Goal: Transaction & Acquisition: Purchase product/service

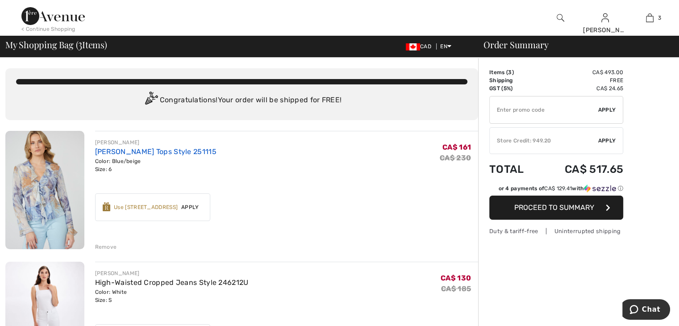
click at [134, 152] on link "[PERSON_NAME] Tops Style 251115" at bounding box center [155, 151] width 121 height 8
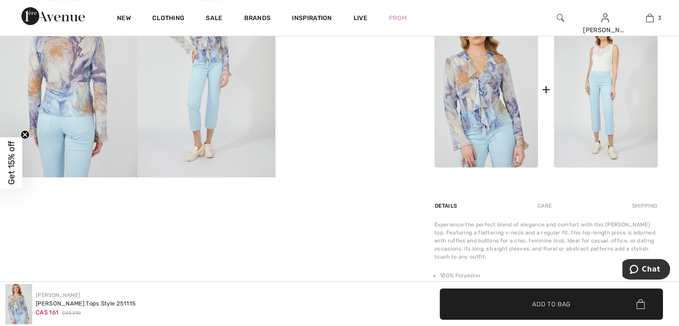
scroll to position [446, 0]
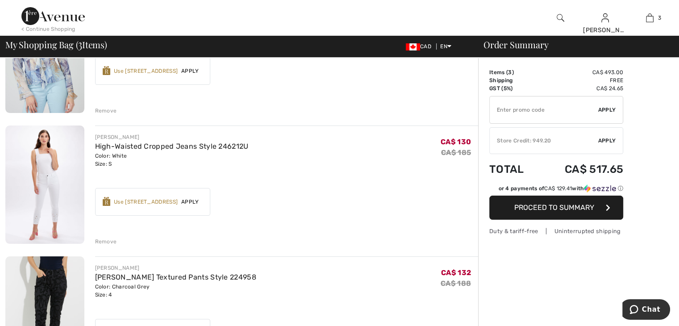
scroll to position [63, 0]
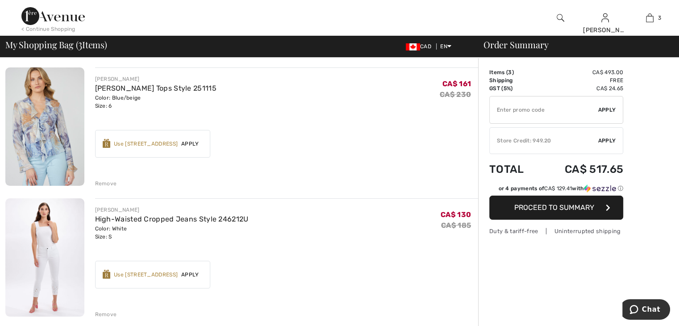
click at [73, 18] on img at bounding box center [52, 16] width 63 height 18
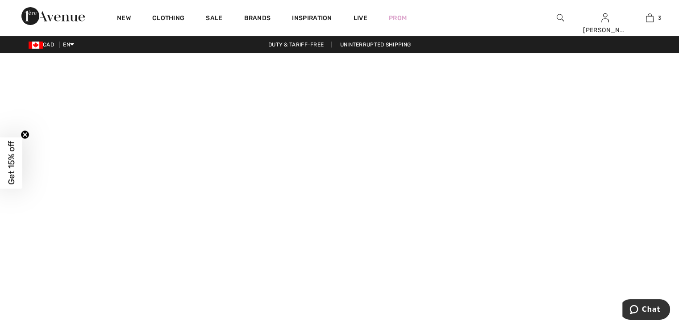
click at [143, 286] on video at bounding box center [339, 223] width 679 height 340
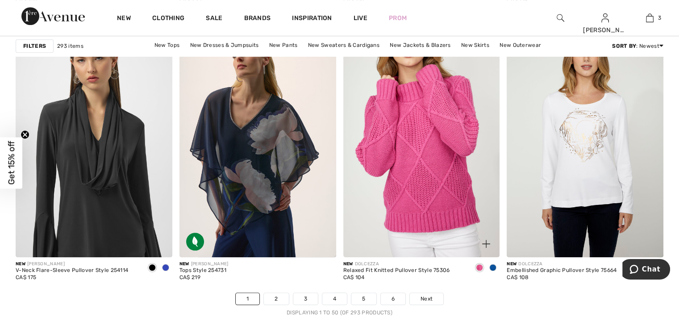
scroll to position [4105, 0]
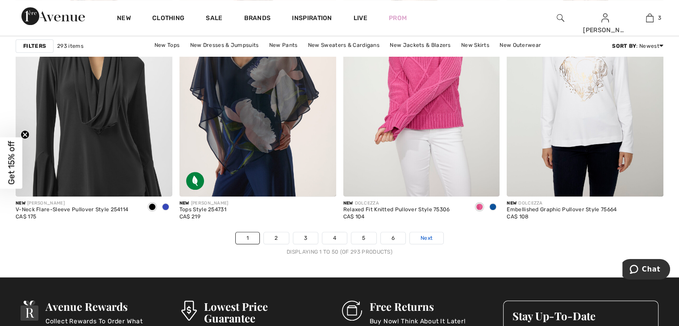
click at [428, 235] on span "Next" at bounding box center [426, 238] width 12 height 8
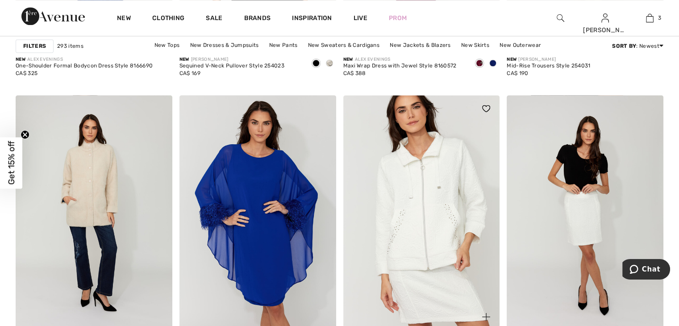
scroll to position [1562, 0]
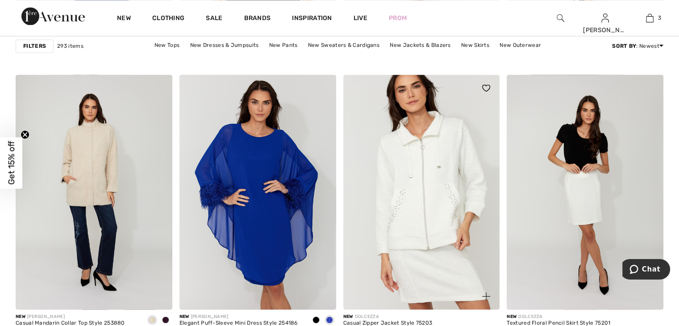
drag, startPoint x: 455, startPoint y: 224, endPoint x: 407, endPoint y: 232, distance: 48.9
drag, startPoint x: 407, startPoint y: 232, endPoint x: 428, endPoint y: 257, distance: 32.9
drag, startPoint x: 428, startPoint y: 257, endPoint x: 428, endPoint y: 274, distance: 16.1
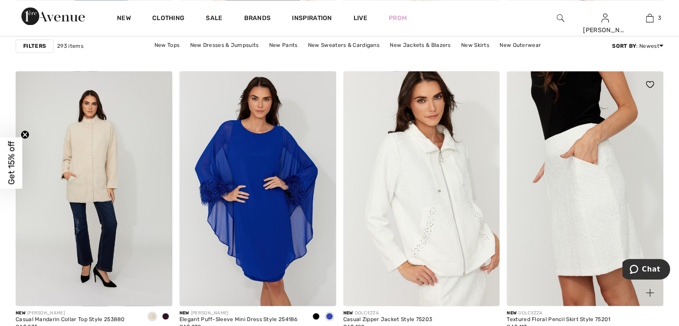
drag, startPoint x: 593, startPoint y: 153, endPoint x: 593, endPoint y: 159, distance: 5.9
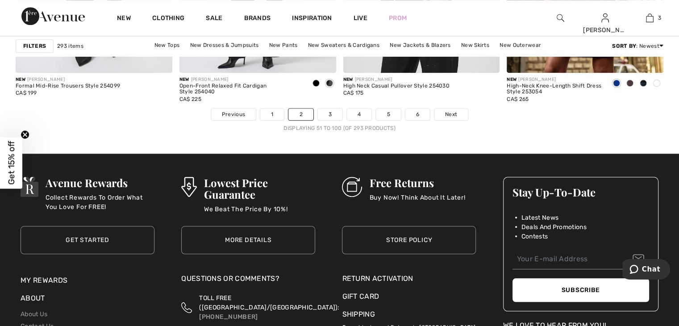
scroll to position [4243, 0]
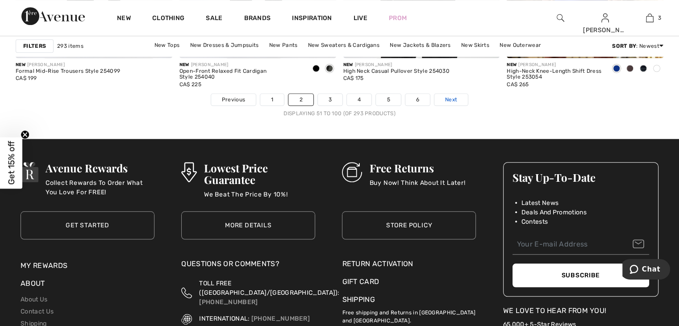
click at [439, 98] on link "Next" at bounding box center [450, 100] width 33 height 12
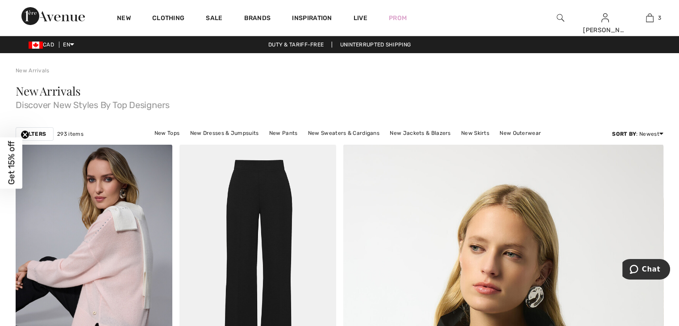
scroll to position [89, 0]
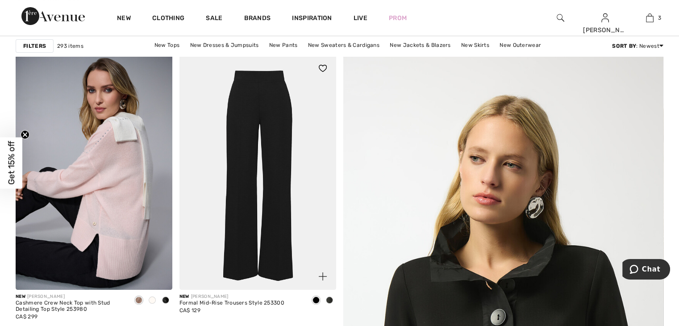
click at [271, 204] on img at bounding box center [257, 172] width 157 height 235
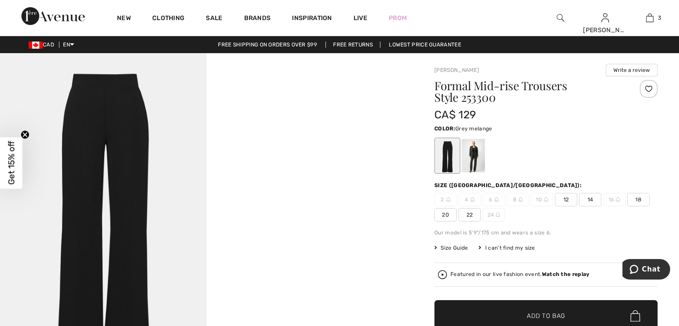
click at [479, 166] on div at bounding box center [472, 155] width 23 height 33
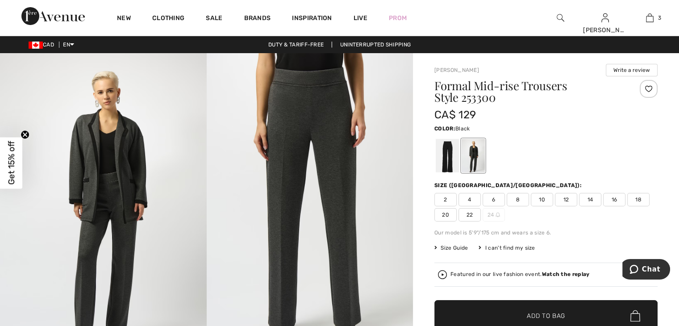
click at [447, 149] on div at bounding box center [446, 155] width 23 height 33
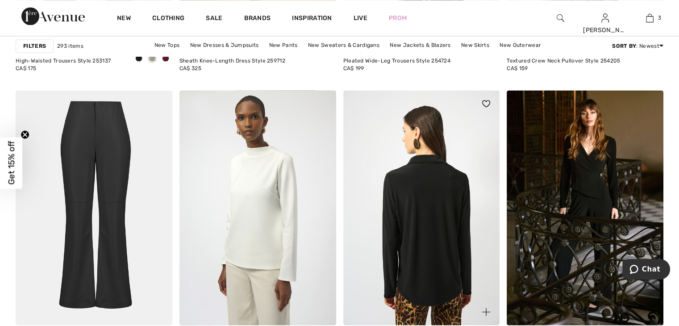
scroll to position [1562, 0]
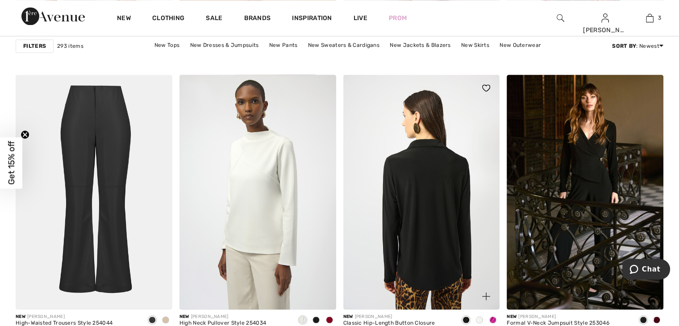
click at [426, 226] on img at bounding box center [421, 192] width 157 height 235
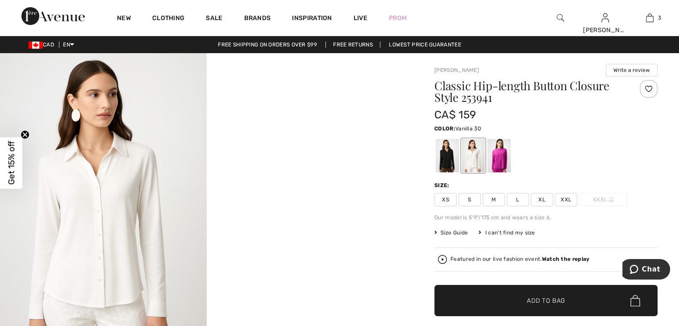
click at [462, 231] on span "Size Guide" at bounding box center [450, 232] width 33 height 8
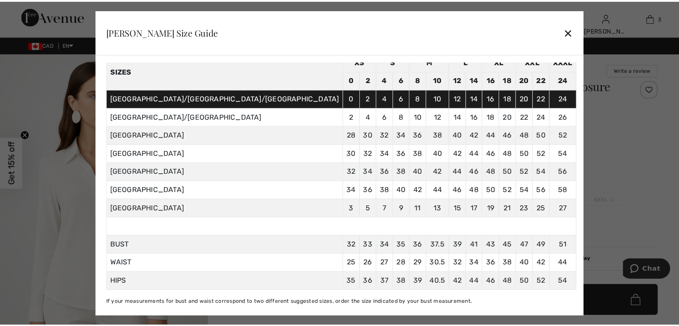
scroll to position [50, 0]
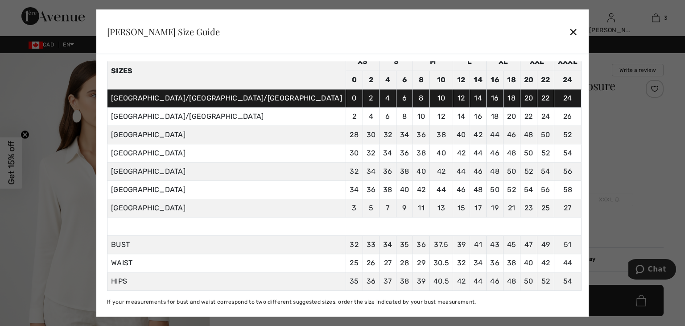
click at [569, 29] on div "✕" at bounding box center [573, 31] width 9 height 19
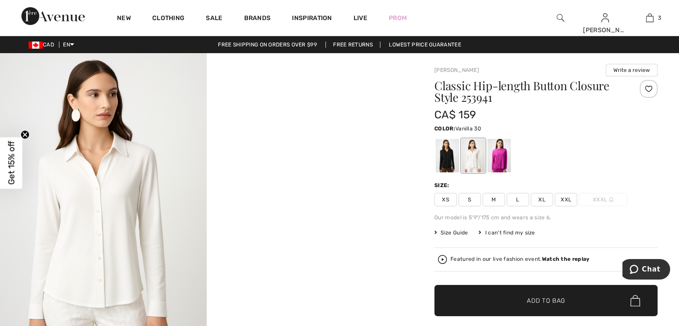
click at [466, 196] on span "S" at bounding box center [469, 199] width 22 height 13
click at [525, 296] on span "✔ Added to Bag" at bounding box center [532, 300] width 54 height 9
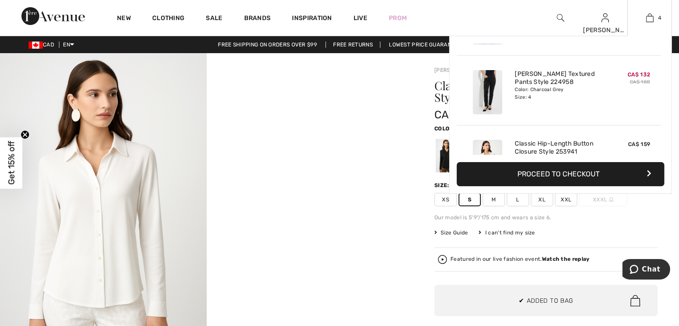
scroll to position [166, 0]
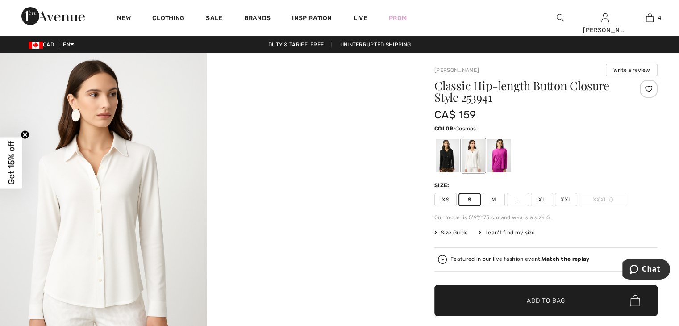
click at [498, 160] on div at bounding box center [498, 155] width 23 height 33
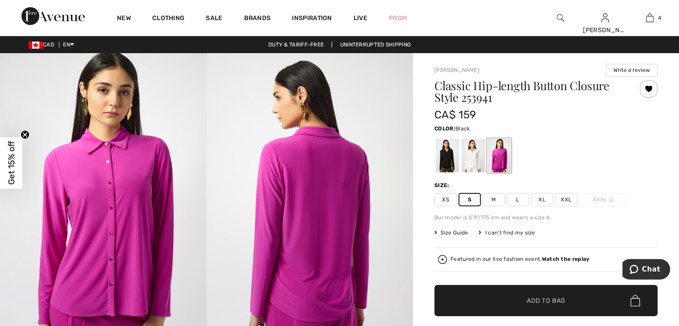
click at [446, 167] on div at bounding box center [446, 155] width 23 height 33
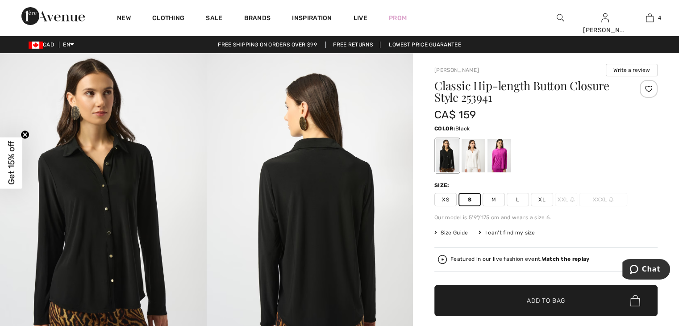
click at [543, 294] on span "✔ Added to Bag Add to Bag" at bounding box center [545, 300] width 223 height 31
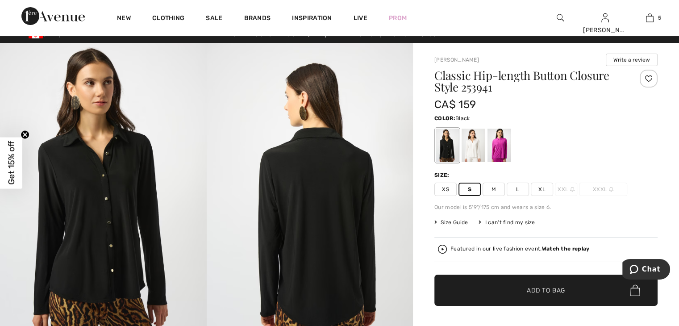
scroll to position [0, 0]
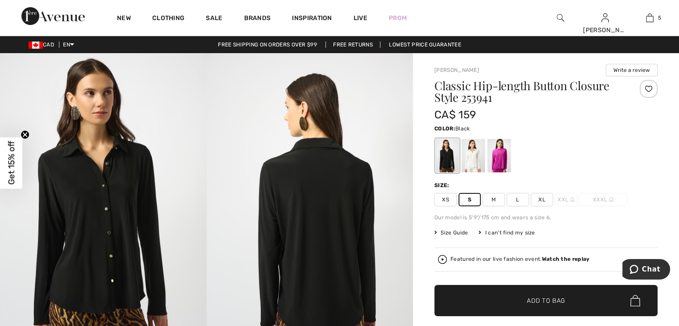
click at [536, 295] on span "✔ Added to Bag Add to Bag" at bounding box center [545, 300] width 223 height 31
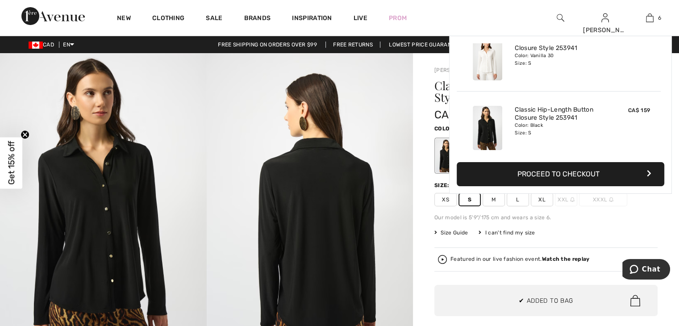
scroll to position [305, 0]
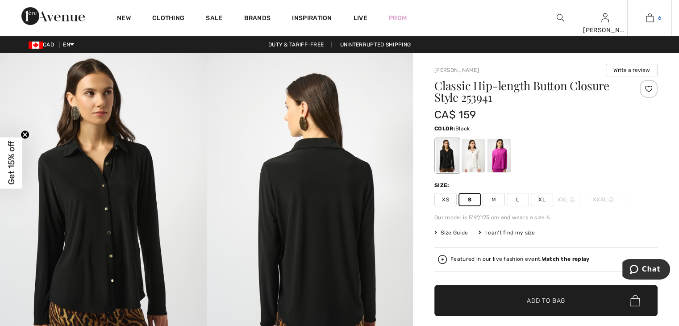
click at [652, 20] on img at bounding box center [650, 17] width 8 height 11
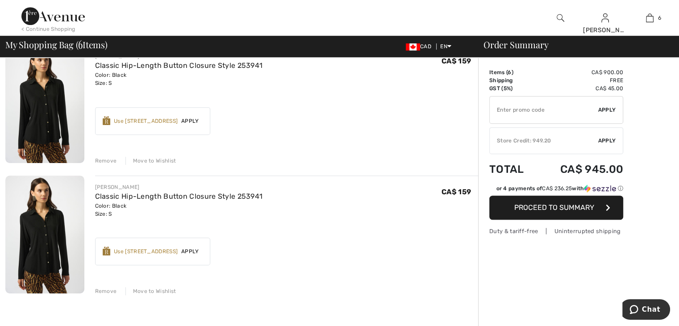
scroll to position [625, 0]
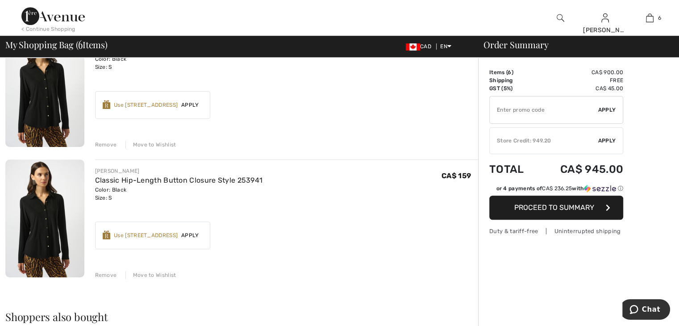
click at [100, 275] on div "Remove" at bounding box center [106, 275] width 22 height 8
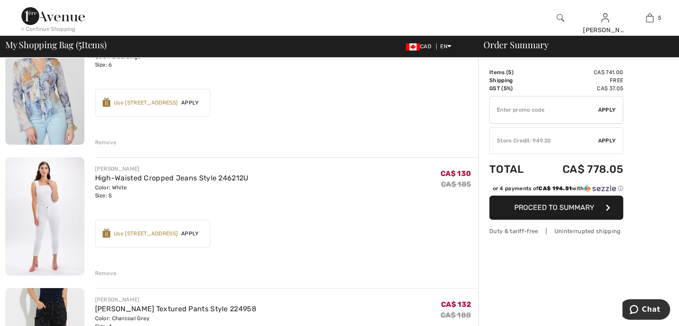
scroll to position [89, 0]
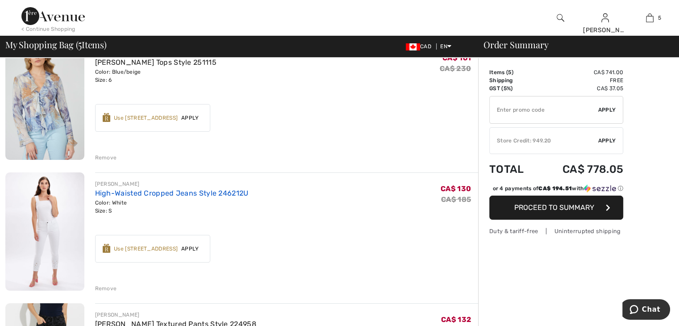
click at [145, 191] on link "High-Waisted Cropped Jeans Style 246212U" at bounding box center [171, 193] width 153 height 8
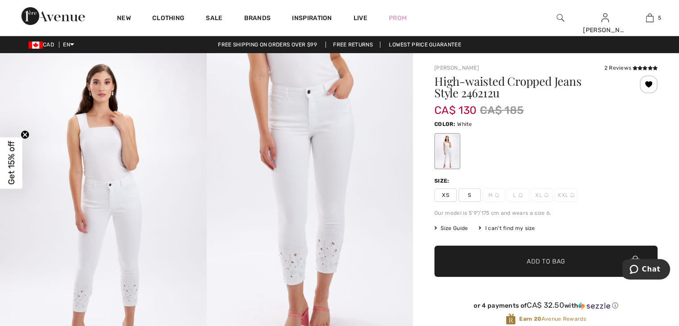
click at [468, 199] on span "S" at bounding box center [469, 194] width 22 height 13
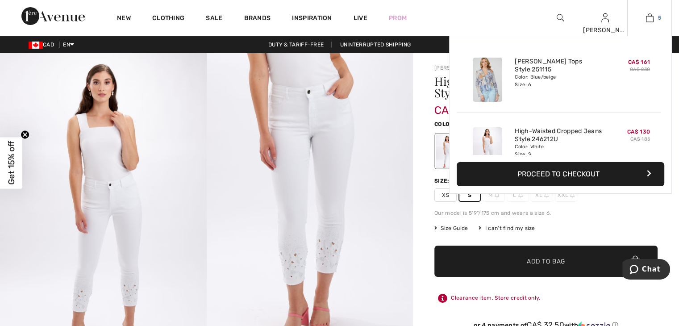
click at [649, 17] on img at bounding box center [650, 17] width 8 height 11
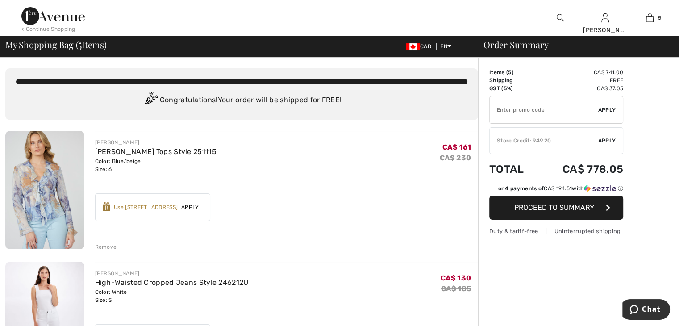
scroll to position [89, 0]
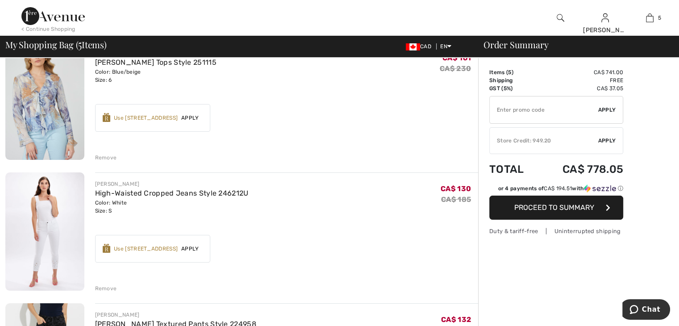
click at [105, 289] on div "Remove" at bounding box center [106, 288] width 22 height 8
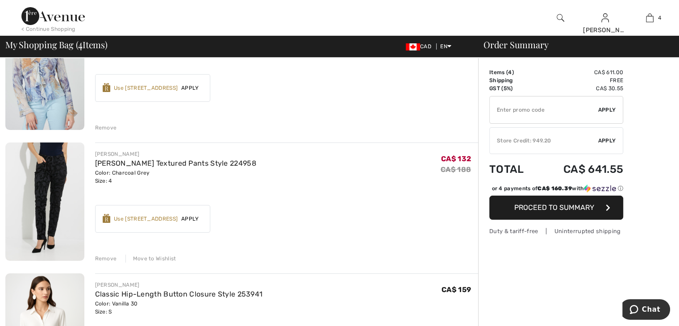
scroll to position [134, 0]
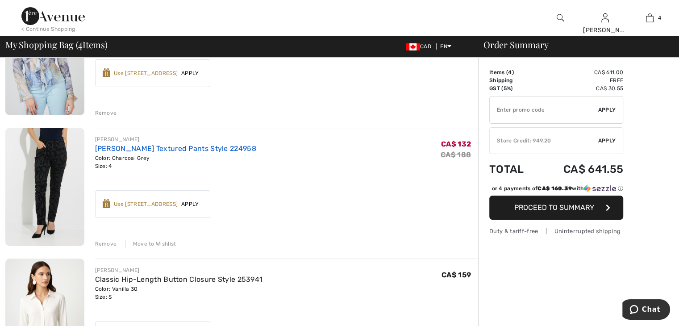
click at [132, 150] on link "[PERSON_NAME] Textured Pants Style 224958" at bounding box center [175, 148] width 161 height 8
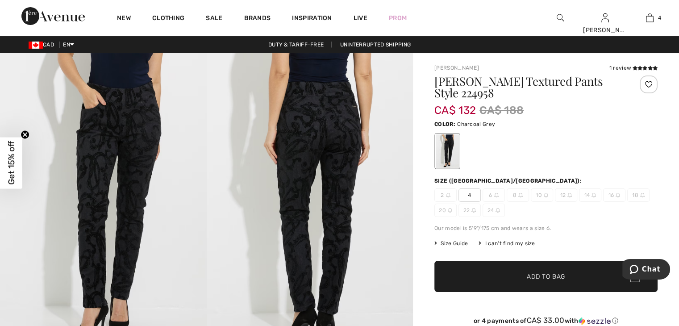
click span "Add to Bag"
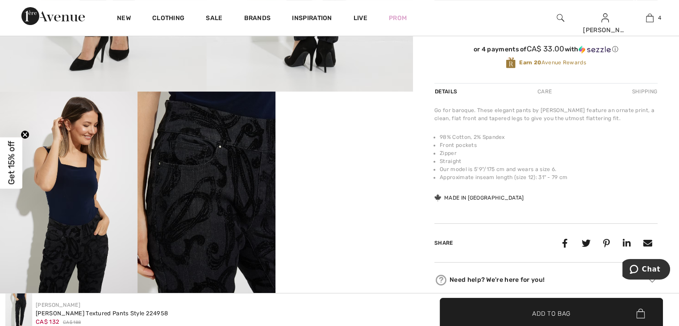
scroll to position [284, 0]
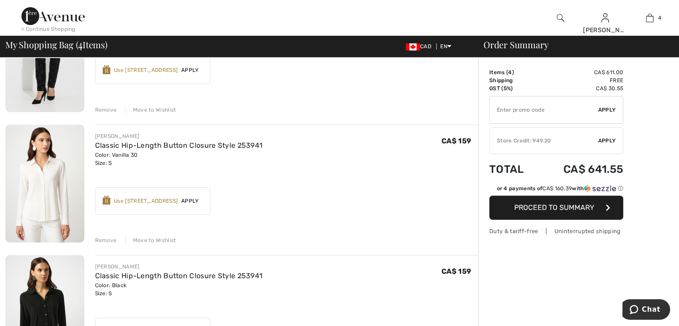
scroll to position [223, 0]
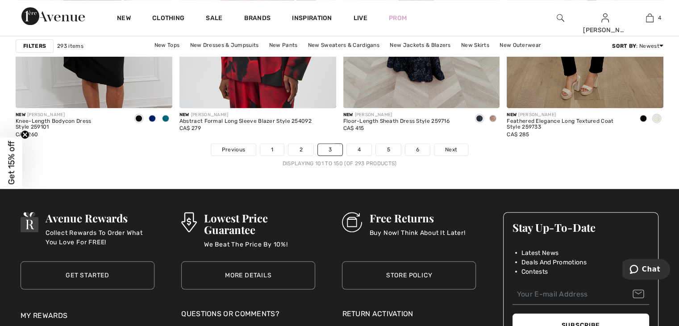
scroll to position [4194, 0]
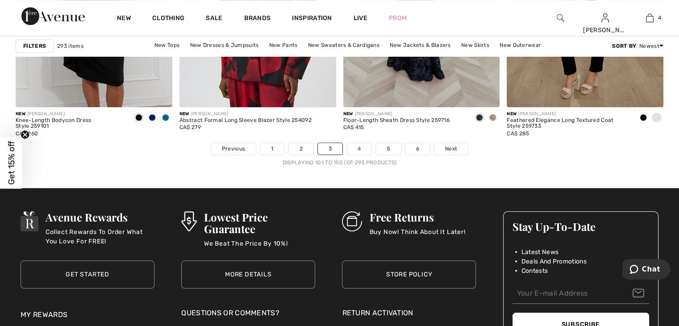
click at [356, 150] on link "4" at bounding box center [359, 149] width 25 height 12
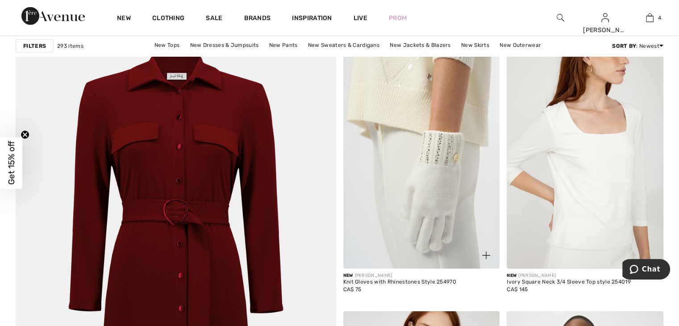
scroll to position [2320, 0]
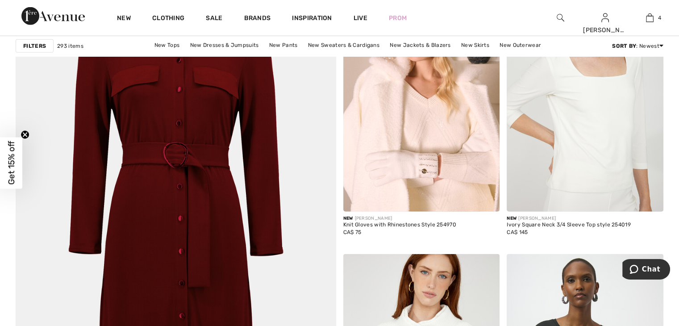
click at [181, 181] on img at bounding box center [175, 265] width 384 height 576
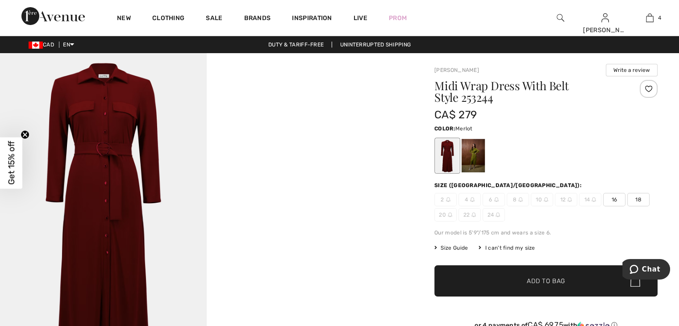
click at [436, 174] on div "Midi Wrap Dress With Belt Style 253244 CA$ 279 Color: Merlot Size (CA/US): 2 4 …" at bounding box center [545, 219] width 223 height 279
click at [492, 164] on div at bounding box center [545, 155] width 223 height 37
click at [485, 163] on div at bounding box center [472, 155] width 23 height 33
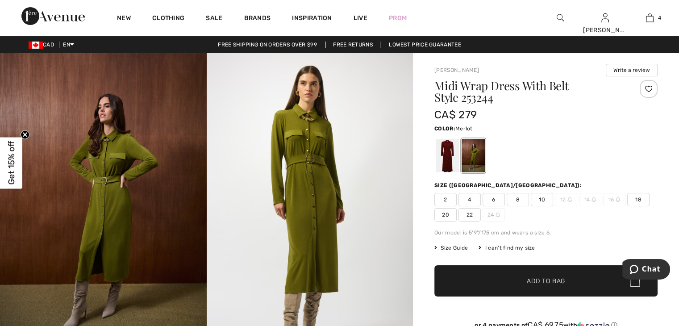
click at [439, 159] on div at bounding box center [446, 155] width 23 height 33
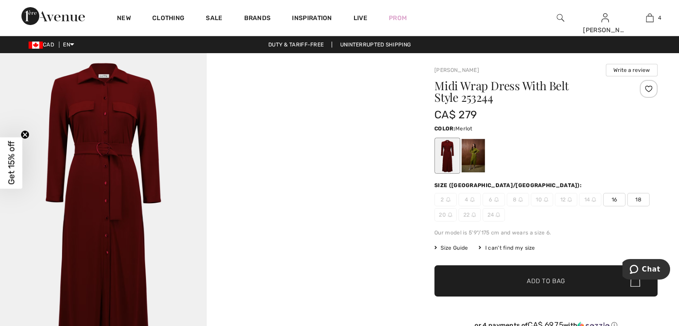
click at [505, 246] on div "I can't find my size" at bounding box center [506, 248] width 56 height 8
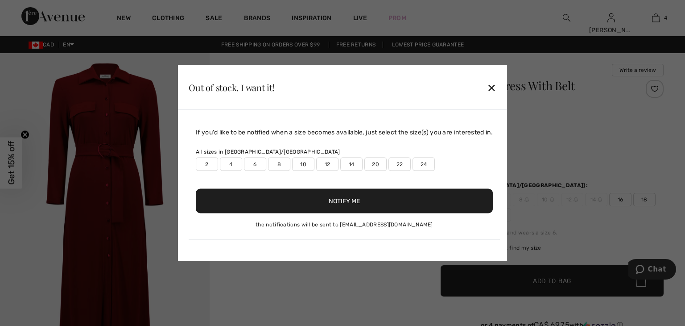
click at [225, 168] on label "4" at bounding box center [231, 163] width 22 height 13
click at [248, 166] on label "6" at bounding box center [255, 163] width 22 height 13
click at [336, 196] on button "Notify Me" at bounding box center [344, 201] width 297 height 25
click at [228, 166] on label "4" at bounding box center [231, 163] width 22 height 13
click at [233, 164] on label "4" at bounding box center [231, 163] width 22 height 13
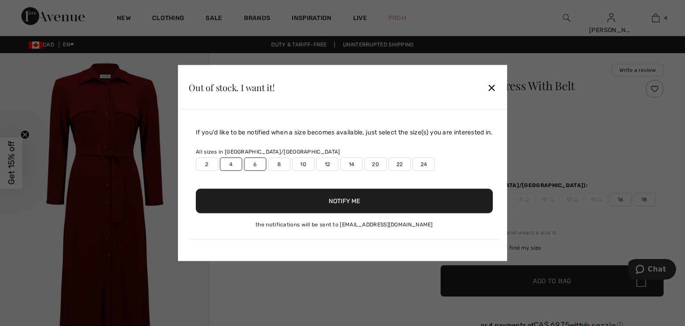
click at [253, 165] on label "6" at bounding box center [255, 163] width 22 height 13
click at [357, 199] on button "Notify Me" at bounding box center [344, 201] width 297 height 25
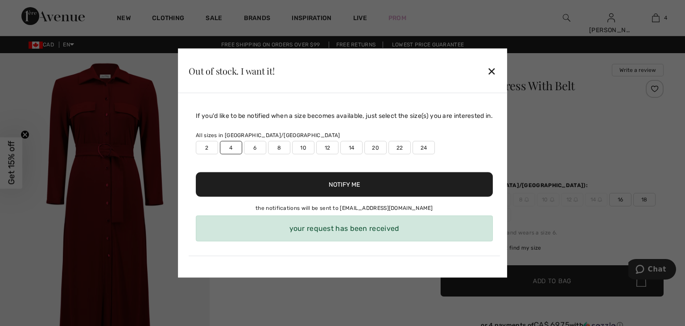
click at [253, 145] on label "6" at bounding box center [255, 147] width 22 height 13
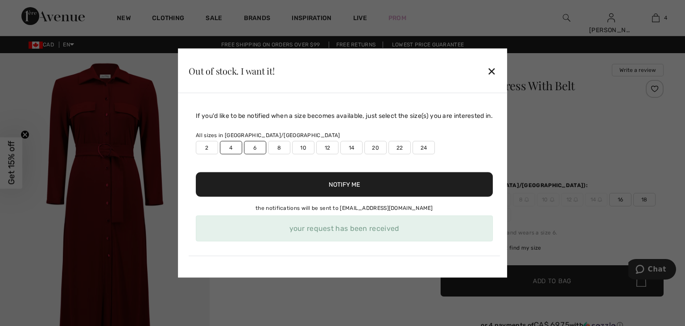
click at [336, 178] on button "Notify Me" at bounding box center [344, 184] width 297 height 25
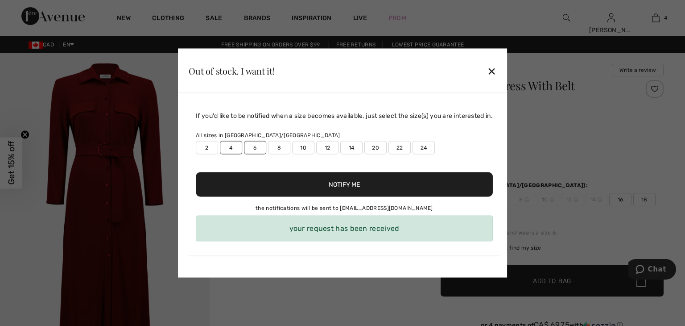
click at [338, 182] on button "Notify Me" at bounding box center [344, 184] width 297 height 25
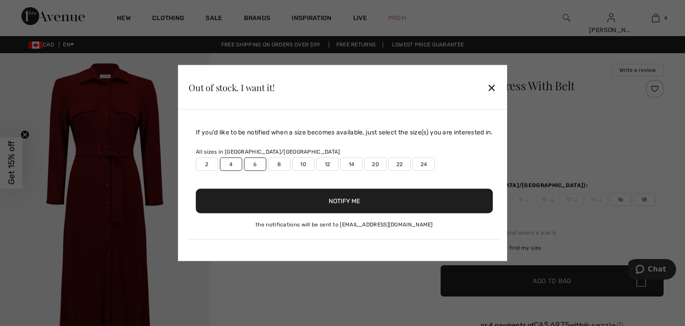
click at [502, 92] on div "Out of stock. I want it! ✕" at bounding box center [342, 87] width 329 height 45
click at [494, 90] on div "✕" at bounding box center [491, 87] width 9 height 19
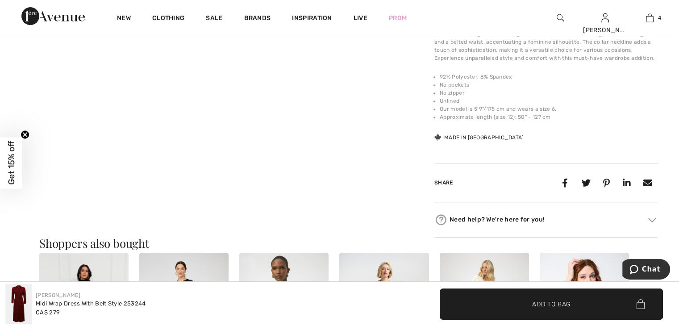
scroll to position [312, 0]
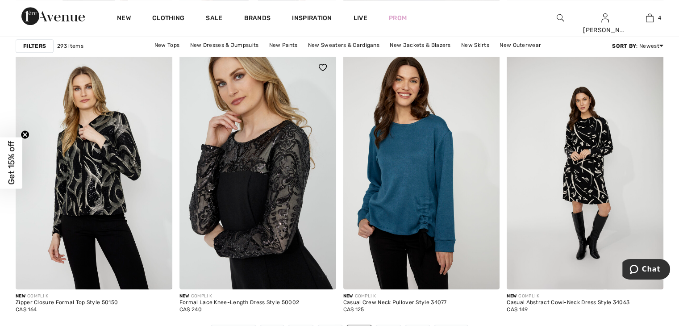
scroll to position [4105, 0]
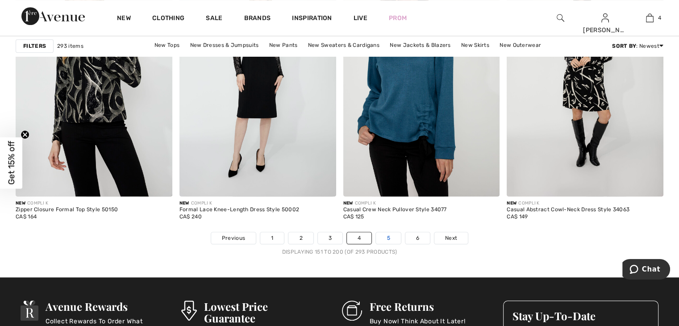
click at [384, 238] on link "5" at bounding box center [388, 238] width 25 height 12
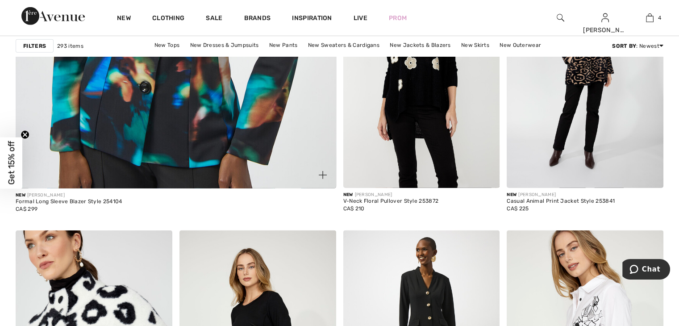
scroll to position [2722, 0]
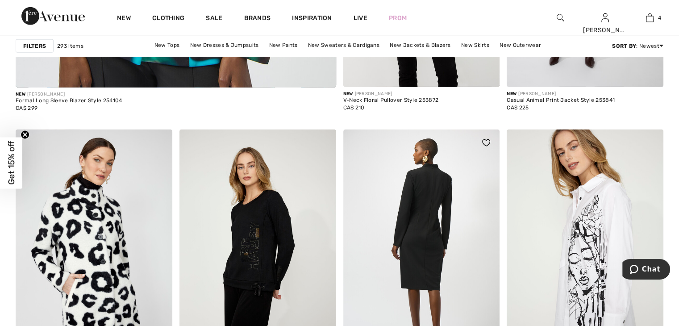
click at [431, 247] on img at bounding box center [421, 246] width 157 height 235
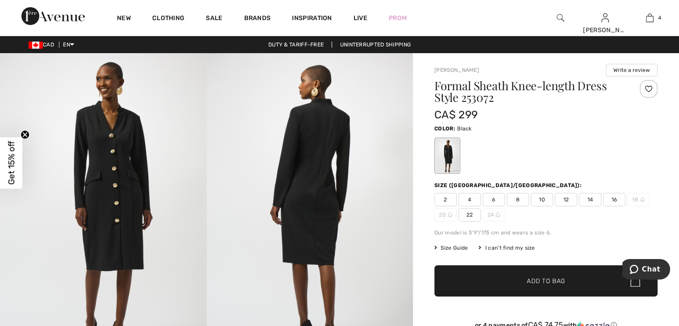
click at [132, 209] on img at bounding box center [103, 207] width 207 height 309
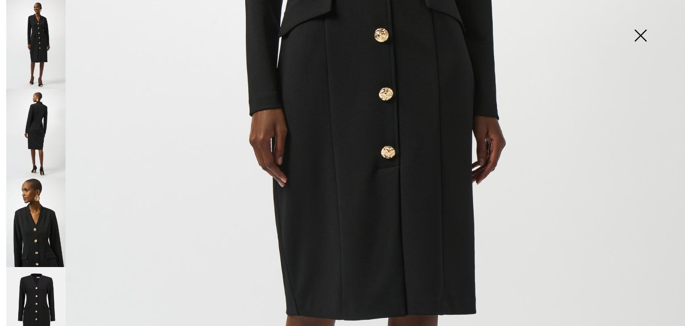
scroll to position [446, 0]
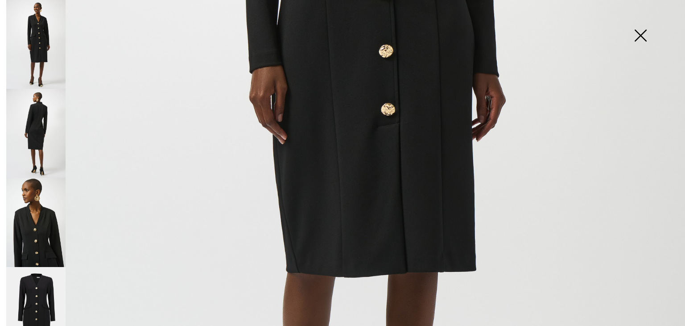
click at [46, 295] on img at bounding box center [35, 311] width 59 height 89
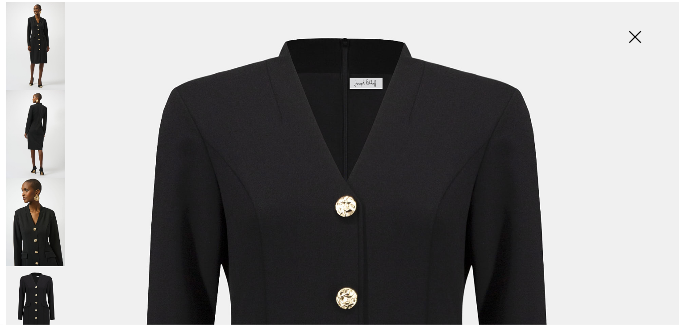
scroll to position [0, 0]
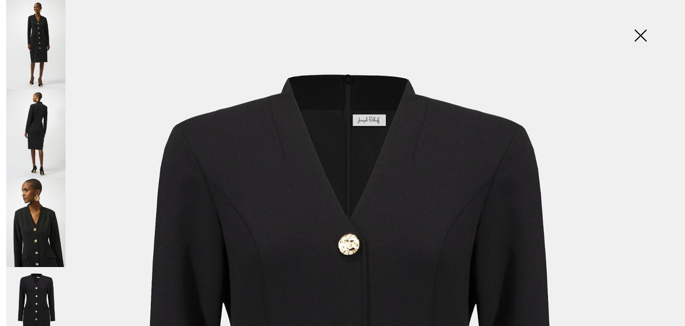
click at [638, 43] on img at bounding box center [640, 36] width 45 height 46
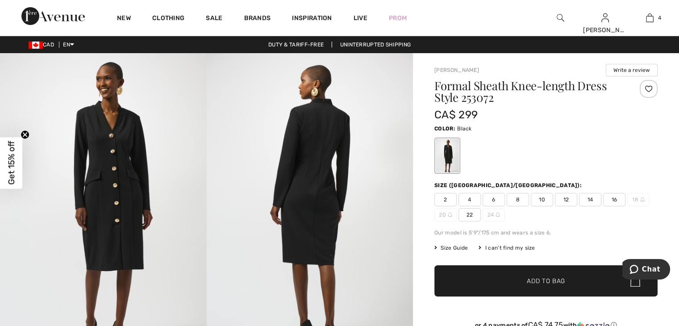
click at [477, 203] on span "4" at bounding box center [469, 199] width 22 height 13
click at [544, 277] on span "Add to Bag" at bounding box center [545, 280] width 38 height 9
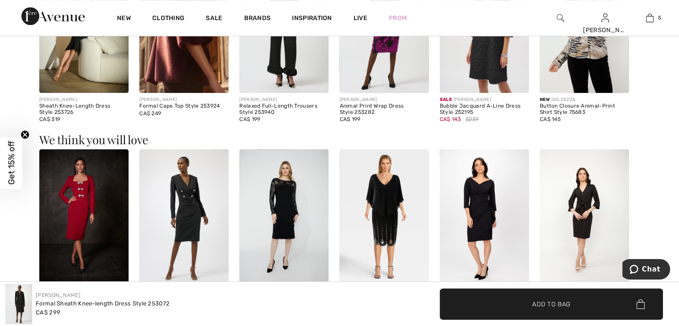
scroll to position [669, 0]
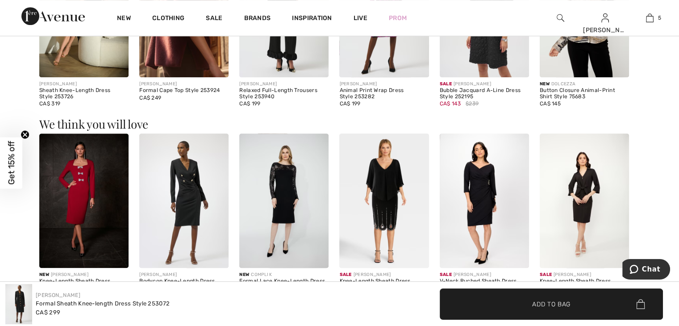
click at [576, 198] on img at bounding box center [583, 200] width 89 height 134
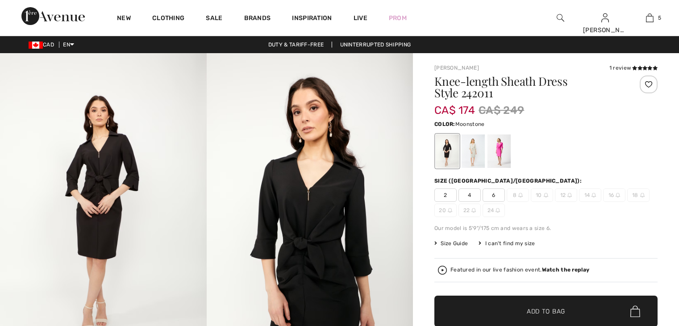
click at [473, 156] on div at bounding box center [472, 150] width 23 height 33
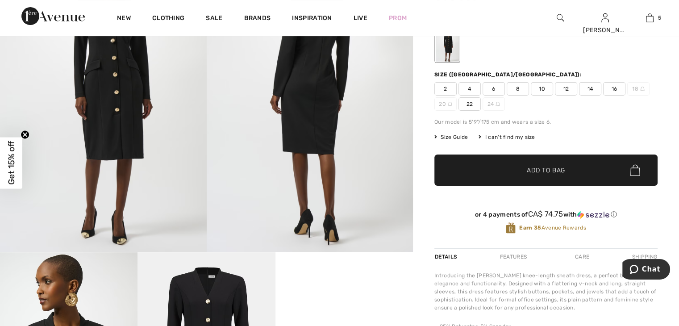
scroll to position [97, 0]
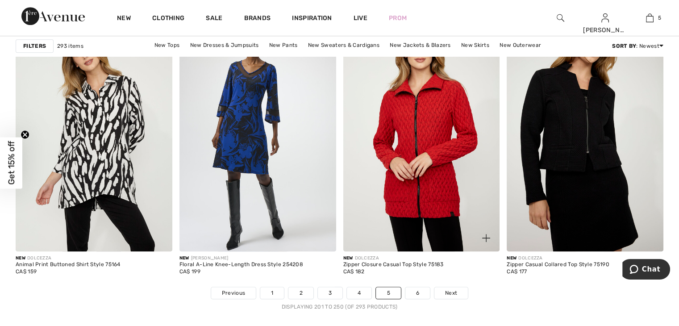
scroll to position [4060, 0]
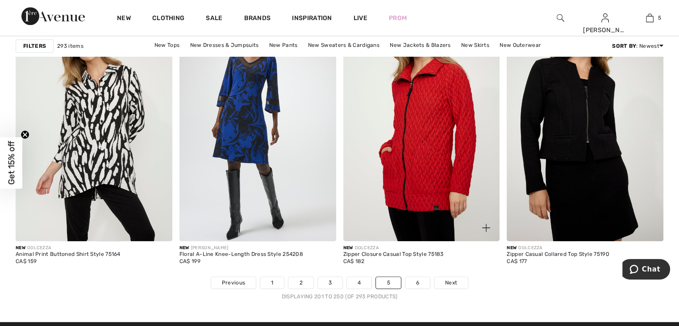
click at [432, 198] on img at bounding box center [421, 123] width 157 height 235
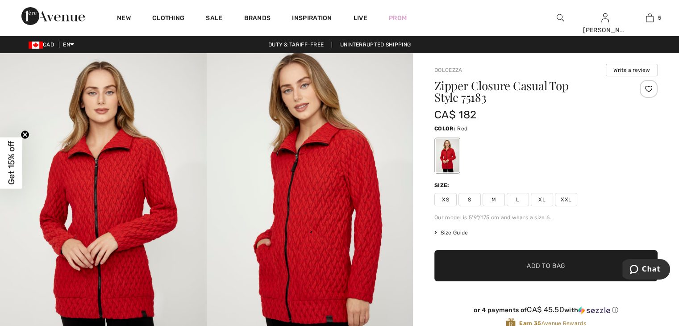
click at [469, 199] on span "S" at bounding box center [469, 199] width 22 height 13
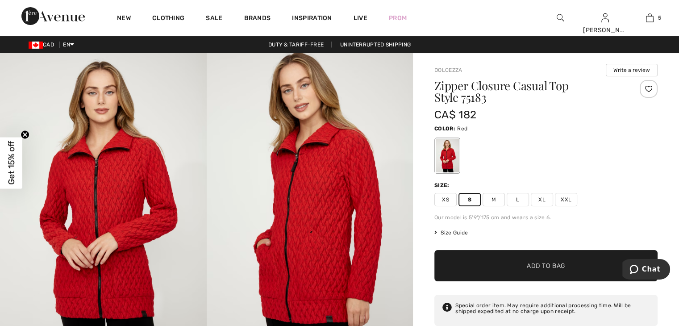
click at [560, 262] on span "Add to Bag" at bounding box center [545, 265] width 38 height 9
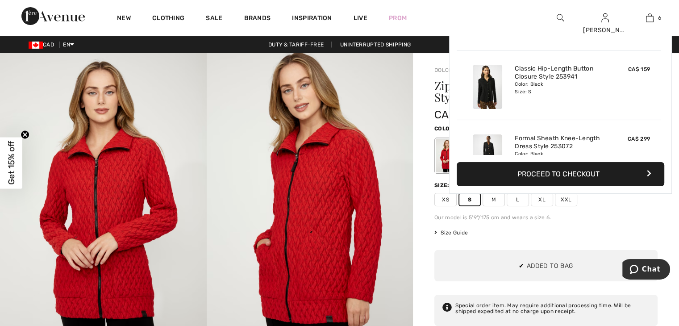
scroll to position [305, 0]
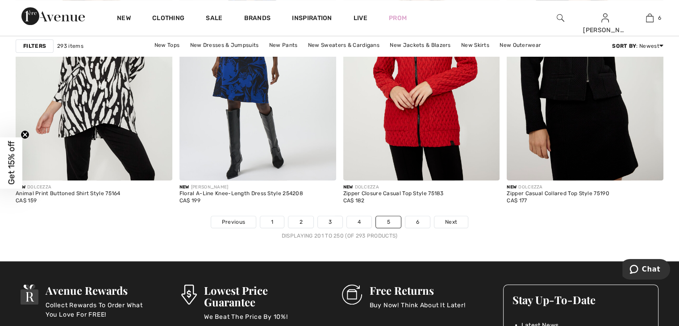
scroll to position [4149, 0]
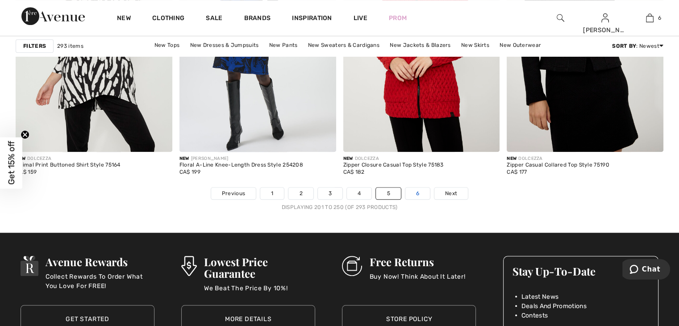
click at [415, 190] on link "6" at bounding box center [417, 193] width 25 height 12
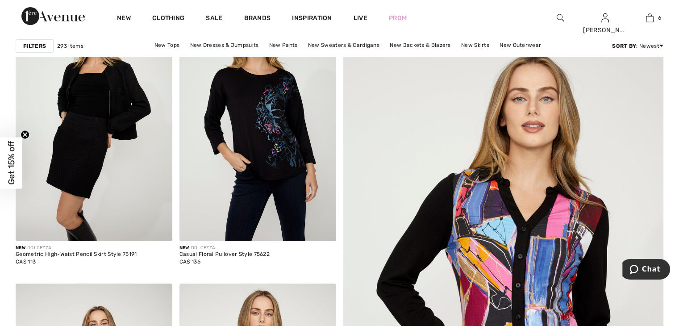
scroll to position [134, 0]
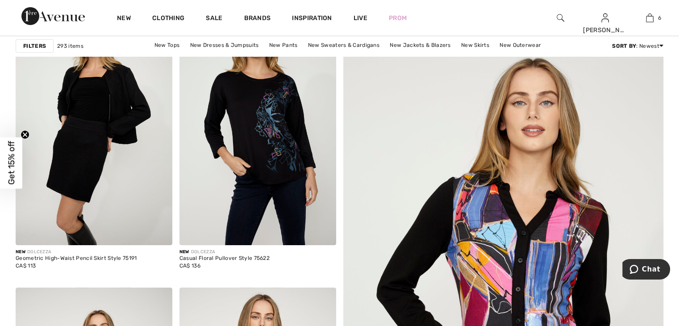
click at [487, 240] on img at bounding box center [503, 298] width 384 height 576
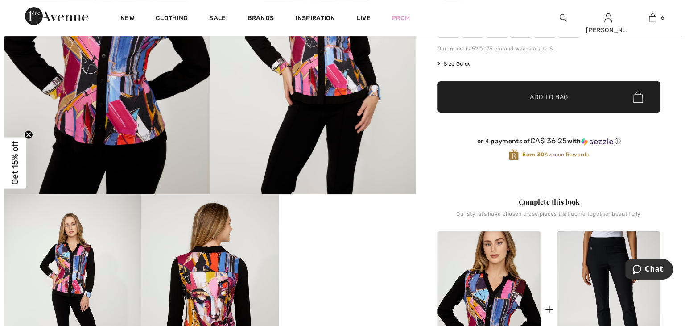
scroll to position [223, 0]
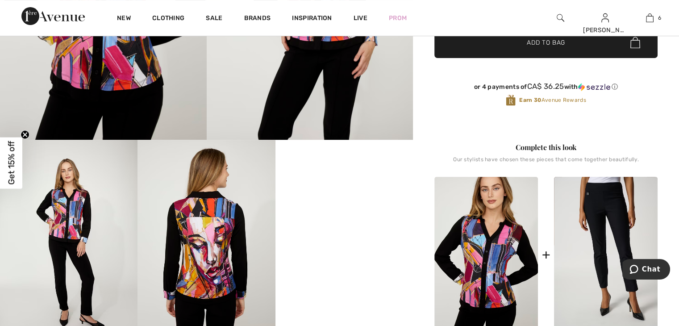
click at [224, 227] on img at bounding box center [205, 243] width 137 height 206
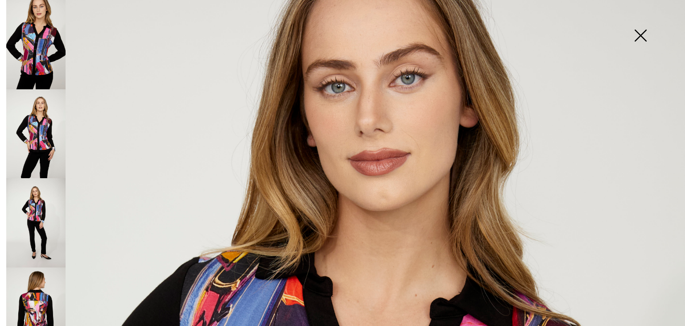
click at [44, 289] on img at bounding box center [35, 311] width 59 height 89
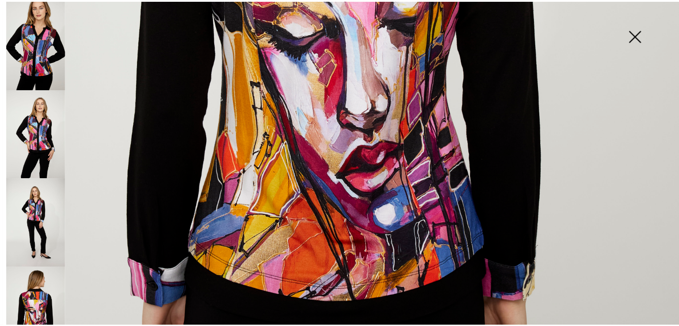
scroll to position [535, 0]
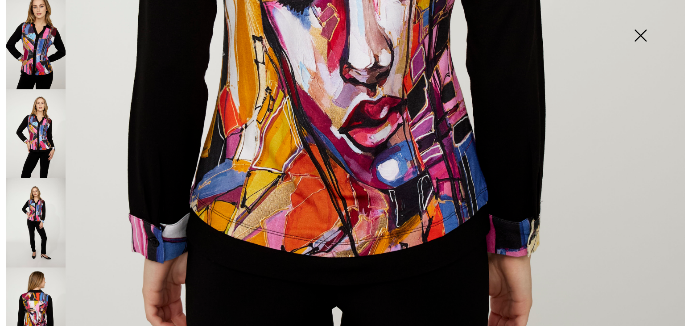
click at [638, 33] on img at bounding box center [640, 36] width 45 height 46
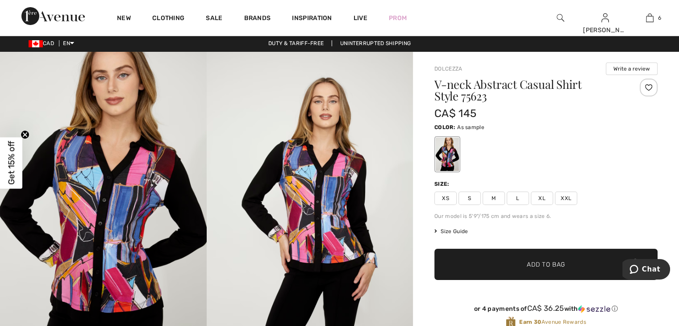
scroll to position [0, 0]
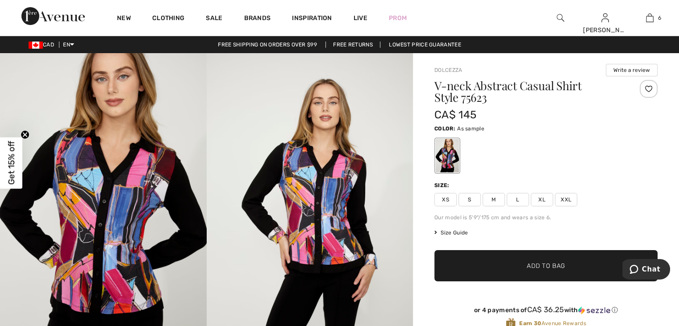
click at [453, 199] on span "XS" at bounding box center [445, 199] width 22 height 13
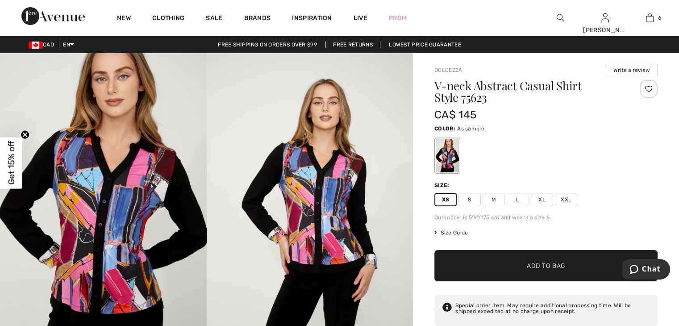
click at [520, 256] on span "✔ Added to Bag Add to Bag" at bounding box center [545, 265] width 223 height 31
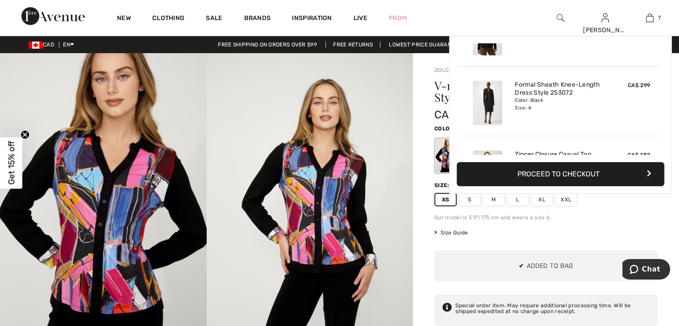
scroll to position [375, 0]
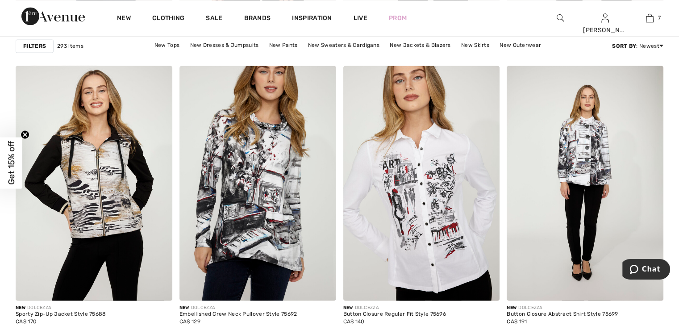
scroll to position [1606, 0]
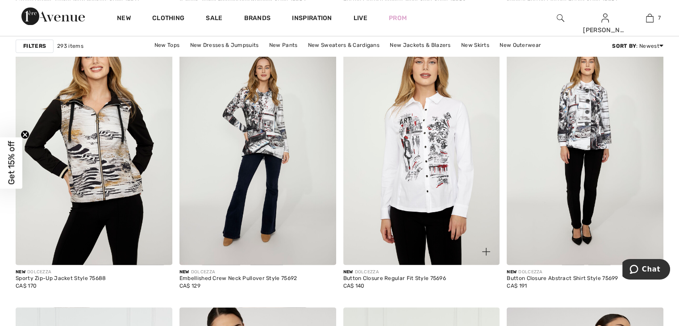
click at [429, 174] on img at bounding box center [421, 147] width 157 height 235
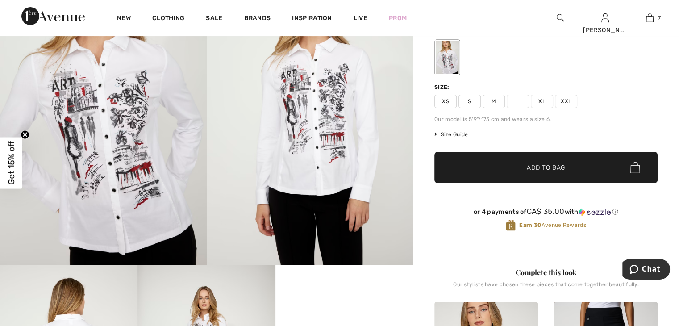
scroll to position [45, 0]
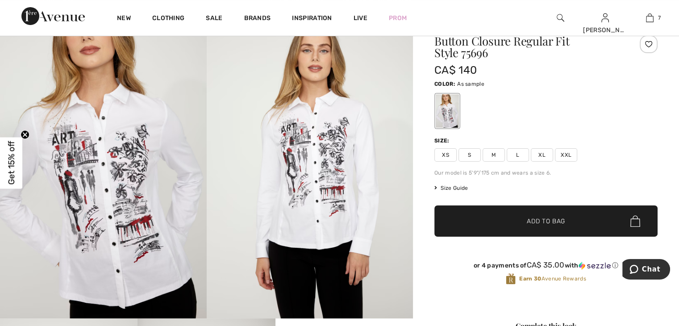
click at [459, 185] on span "Size Guide" at bounding box center [450, 188] width 33 height 8
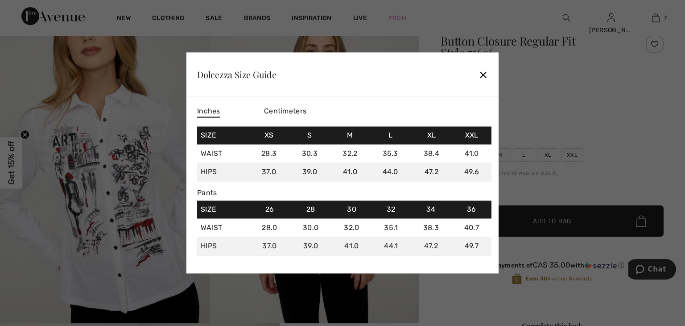
click at [211, 110] on span "Inches" at bounding box center [208, 112] width 23 height 12
click at [480, 74] on div "✕" at bounding box center [483, 74] width 9 height 19
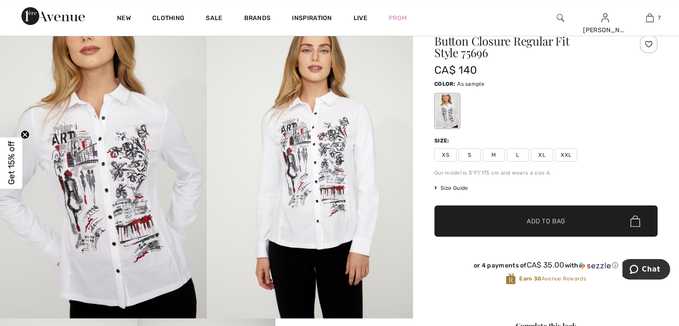
click at [452, 157] on span "XS" at bounding box center [445, 154] width 22 height 13
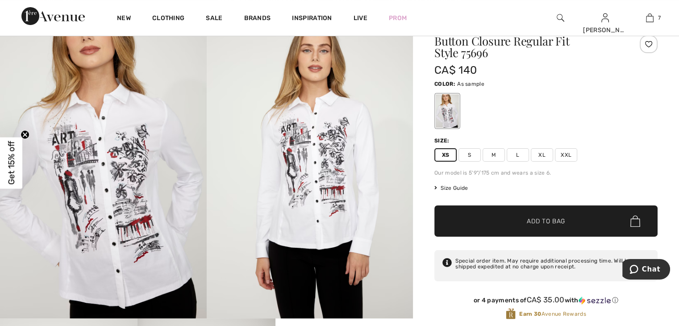
click at [530, 227] on span "✔ Added to Bag Add to Bag" at bounding box center [545, 220] width 223 height 31
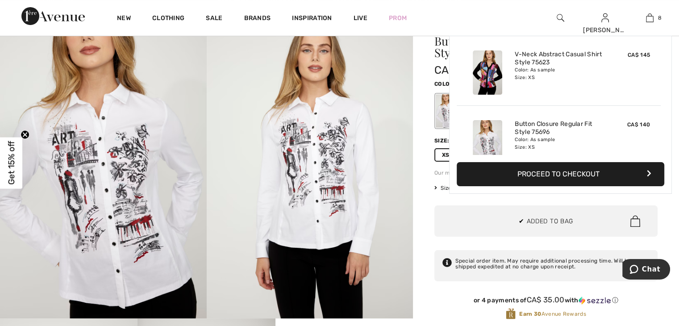
scroll to position [444, 0]
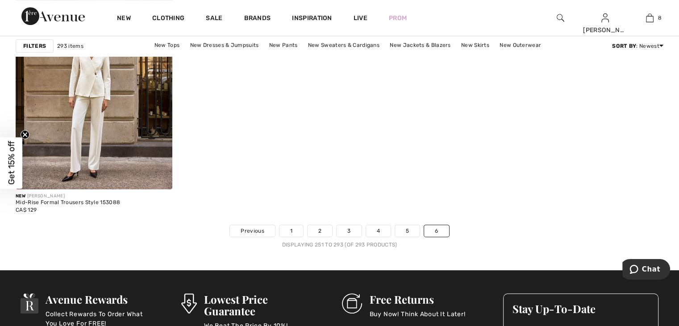
scroll to position [3882, 0]
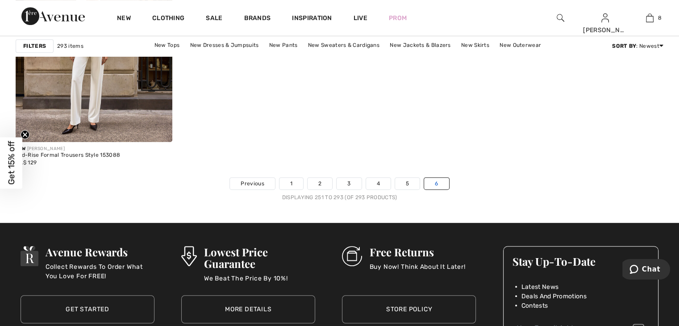
click at [438, 185] on link "6" at bounding box center [436, 184] width 25 height 12
